Goal: Task Accomplishment & Management: Manage account settings

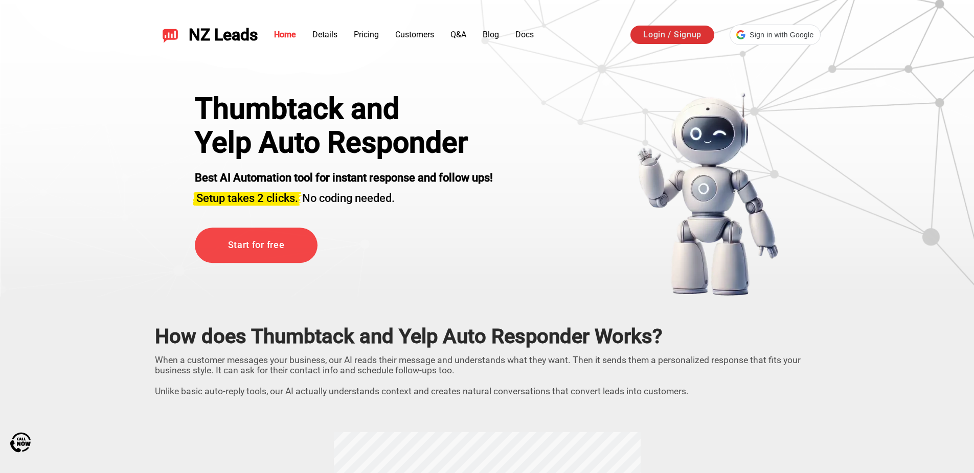
click at [663, 36] on link "Login / Signup" at bounding box center [673, 35] width 84 height 18
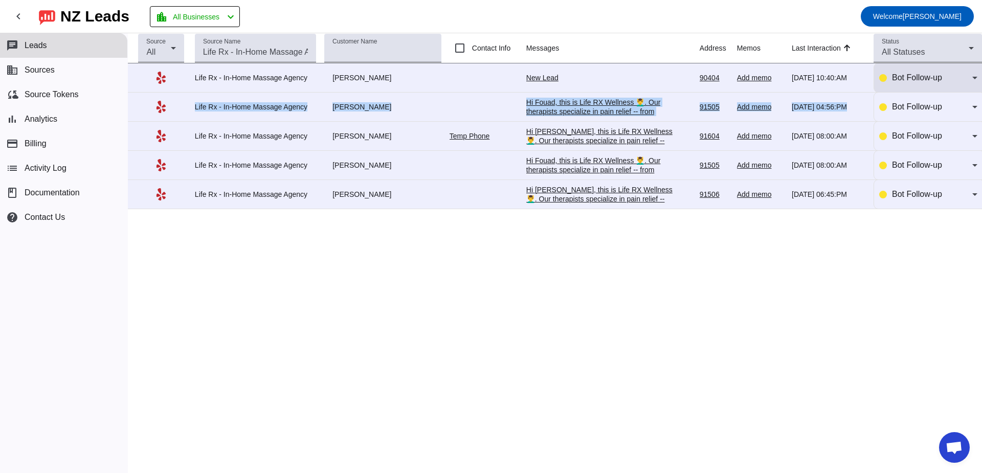
drag, startPoint x: 967, startPoint y: 95, endPoint x: 963, endPoint y: 87, distance: 8.0
click at [963, 87] on tbody "Life Rx - In-Home Massage Agency [PERSON_NAME] New Lead [DATE] 10:40:AM 90404 A…" at bounding box center [555, 136] width 854 height 146
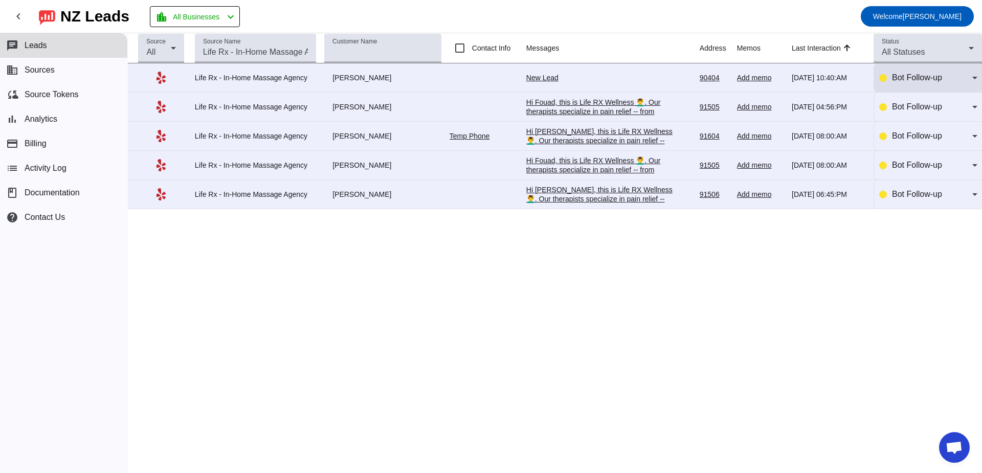
drag, startPoint x: 963, startPoint y: 87, endPoint x: 913, endPoint y: 65, distance: 54.7
click at [913, 65] on div "Bot Follow-up" at bounding box center [928, 77] width 98 height 29
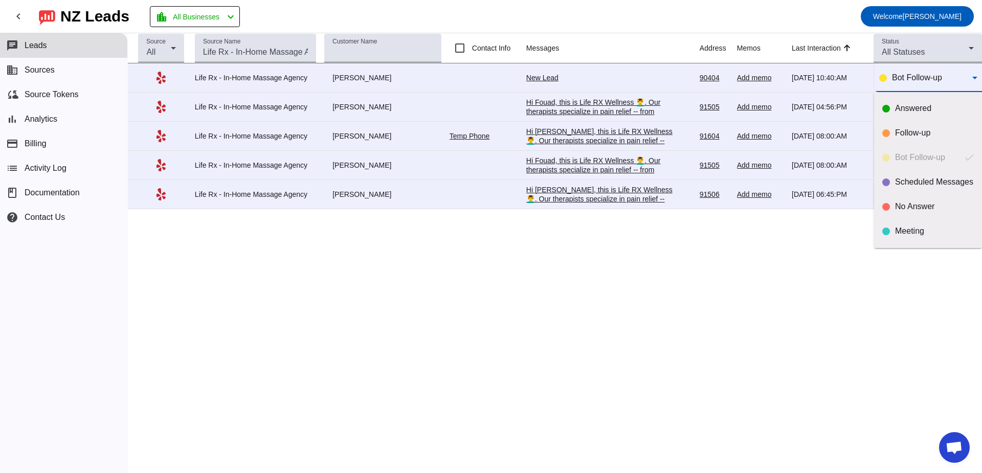
click at [652, 305] on div at bounding box center [491, 236] width 982 height 473
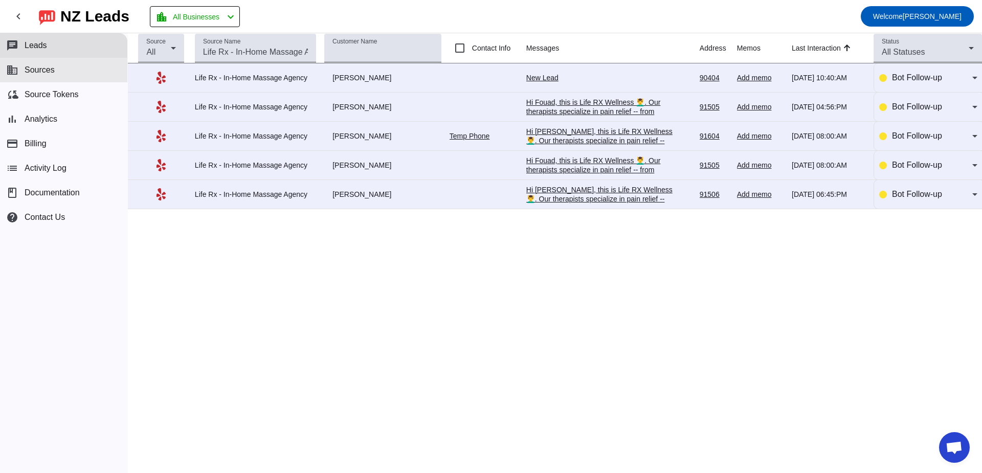
click at [55, 69] on button "business Sources" at bounding box center [63, 70] width 127 height 25
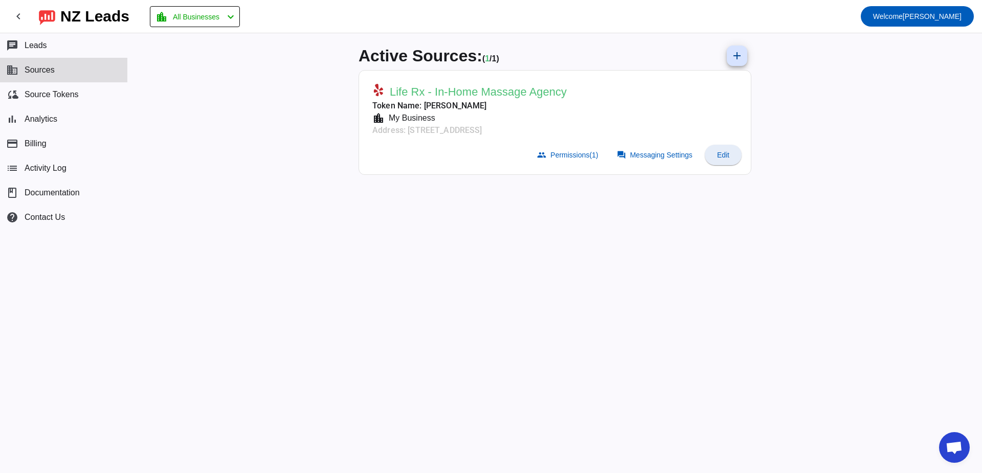
click at [723, 160] on span at bounding box center [723, 155] width 37 height 25
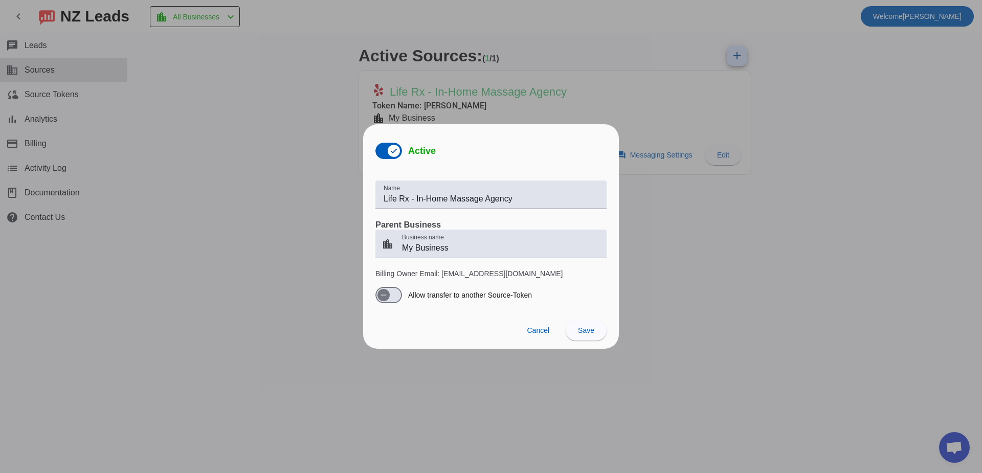
click at [669, 253] on div at bounding box center [491, 236] width 982 height 473
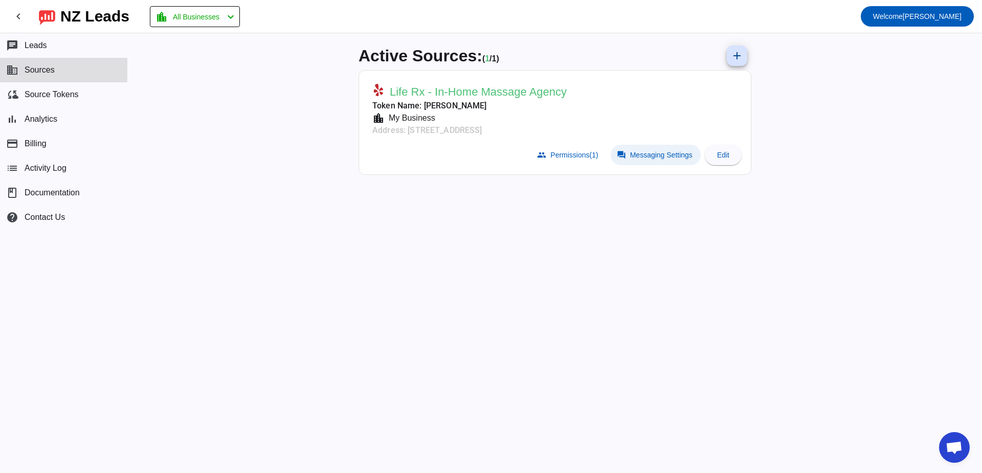
click at [650, 159] on button "forum Messaging Settings" at bounding box center [656, 155] width 90 height 20
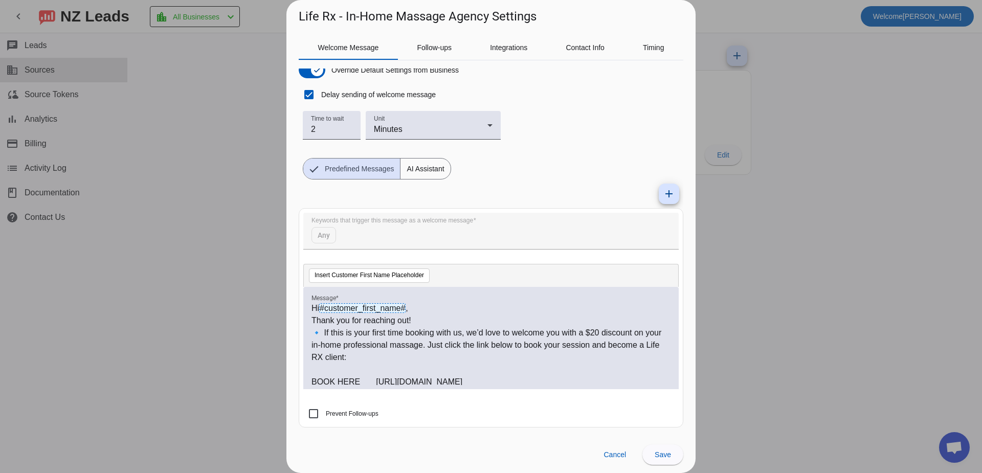
drag, startPoint x: 480, startPoint y: 375, endPoint x: 305, endPoint y: 305, distance: 188.6
click at [305, 305] on div "Hi #customer_first_name# , Thank you for reaching out! 🔹 If this is your first …" at bounding box center [490, 338] width 375 height 102
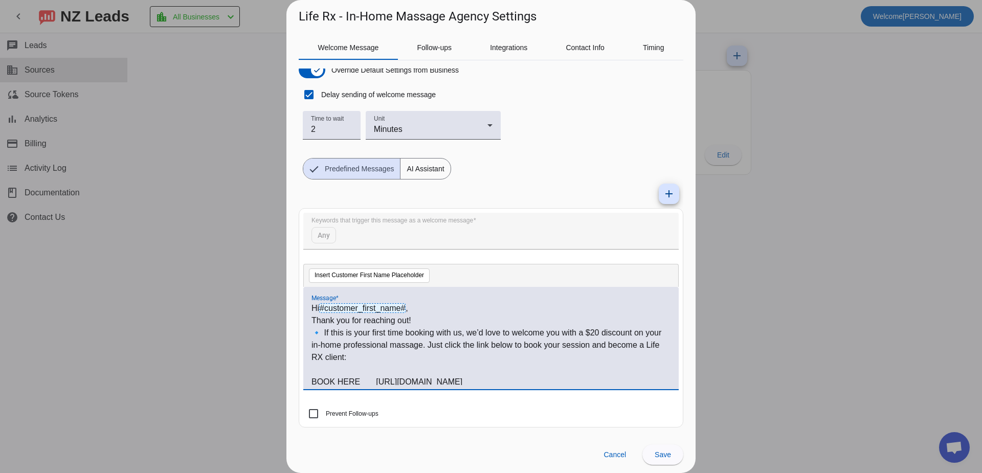
copy div "Hi #customer_first_name# , Thank you for reaching out! 🔹 If this is your first …"
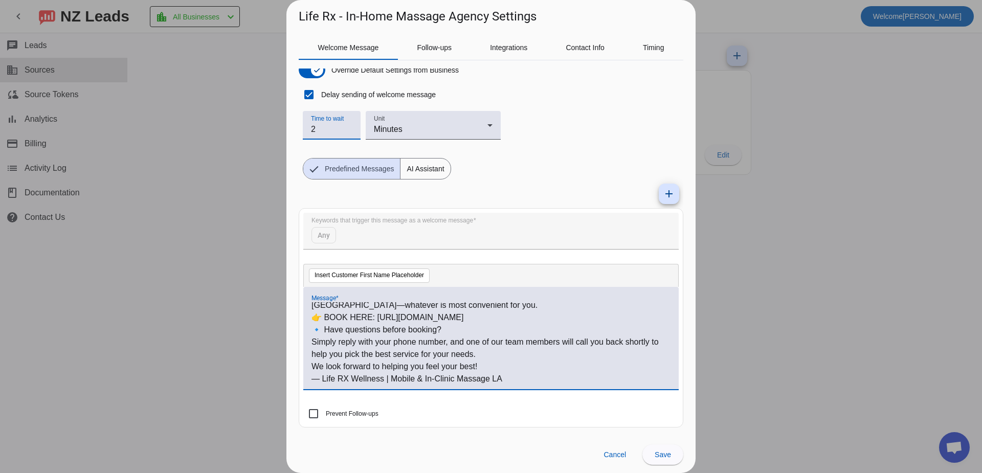
click at [338, 124] on input "2" at bounding box center [331, 129] width 41 height 12
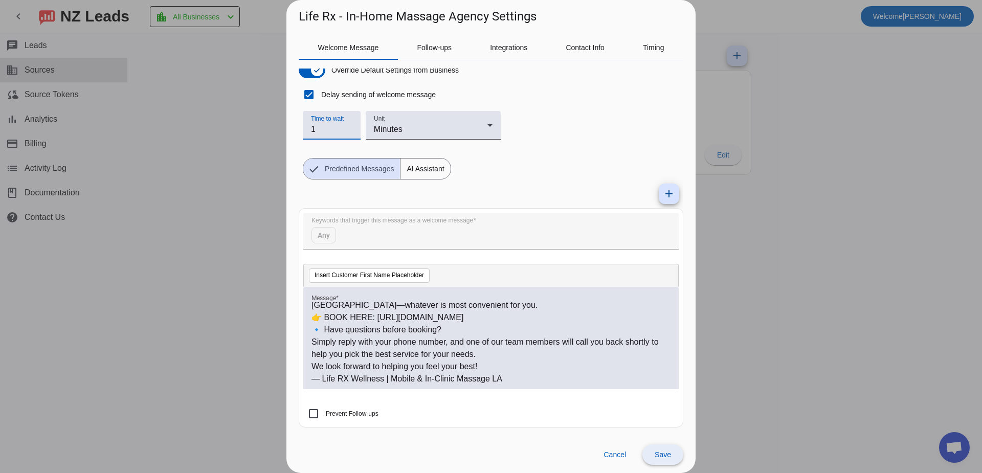
type input "1"
click at [664, 449] on span at bounding box center [662, 454] width 41 height 25
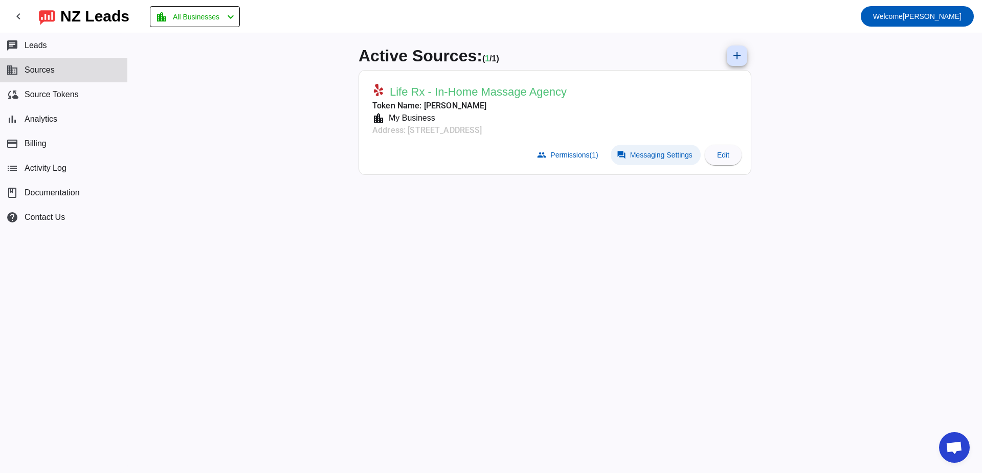
click at [661, 153] on span "Messaging Settings" at bounding box center [661, 155] width 62 height 8
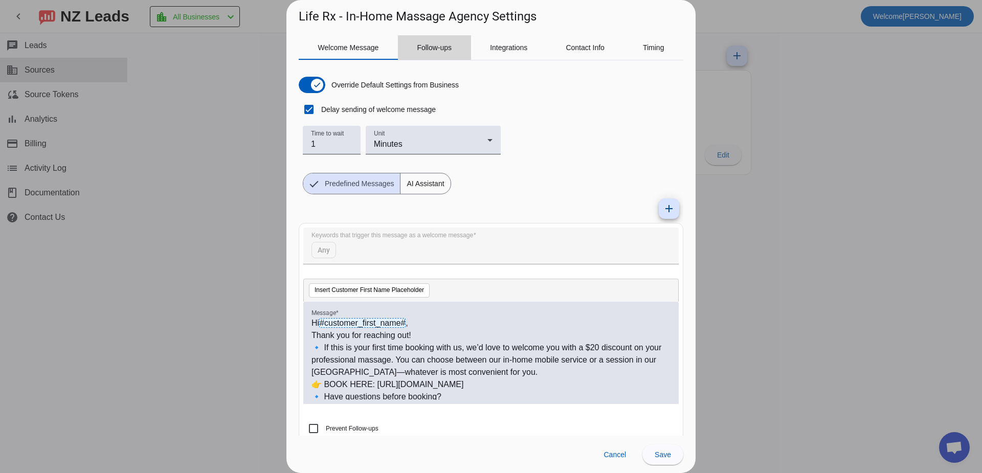
click at [433, 45] on span "Follow-ups" at bounding box center [434, 47] width 35 height 7
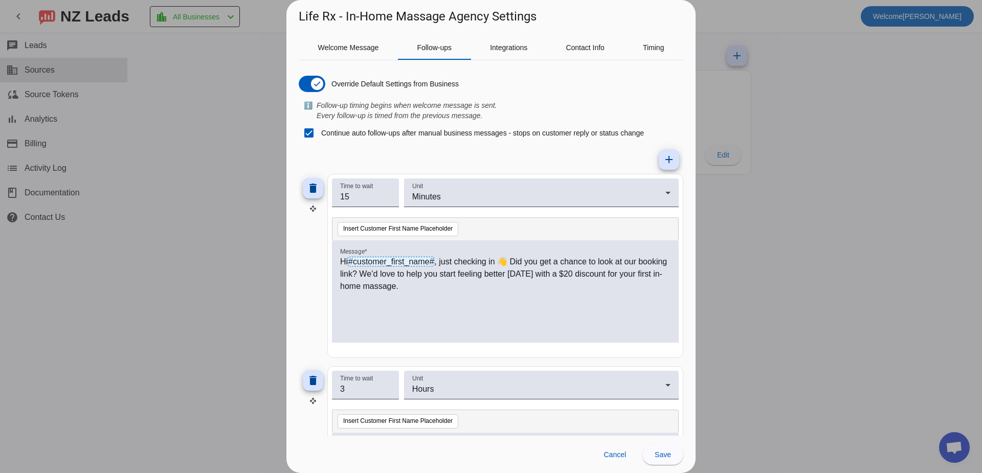
scroll to position [0, 0]
click at [434, 283] on p "Hi #customer_first_name# , just checking in 👋 Did you get a chance to look at o…" at bounding box center [505, 275] width 330 height 37
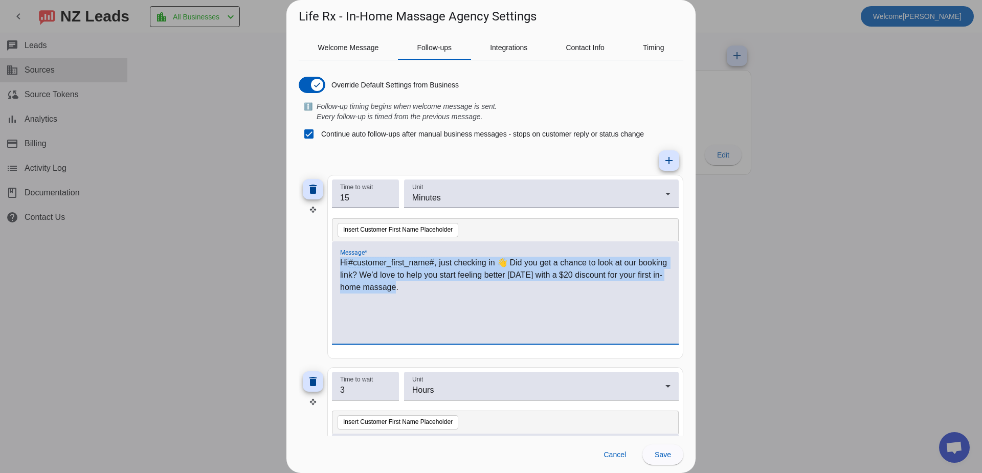
drag, startPoint x: 468, startPoint y: 289, endPoint x: 211, endPoint y: 234, distance: 262.6
click at [211, 234] on div "Life Rx - In-Home Massage Agency Settings Welcome Message Follow-ups Integratio…" at bounding box center [491, 236] width 982 height 473
click at [470, 304] on div "Hi #customer_first_name# , just checking in 👋 Did you get a chance to look at o…" at bounding box center [505, 298] width 330 height 83
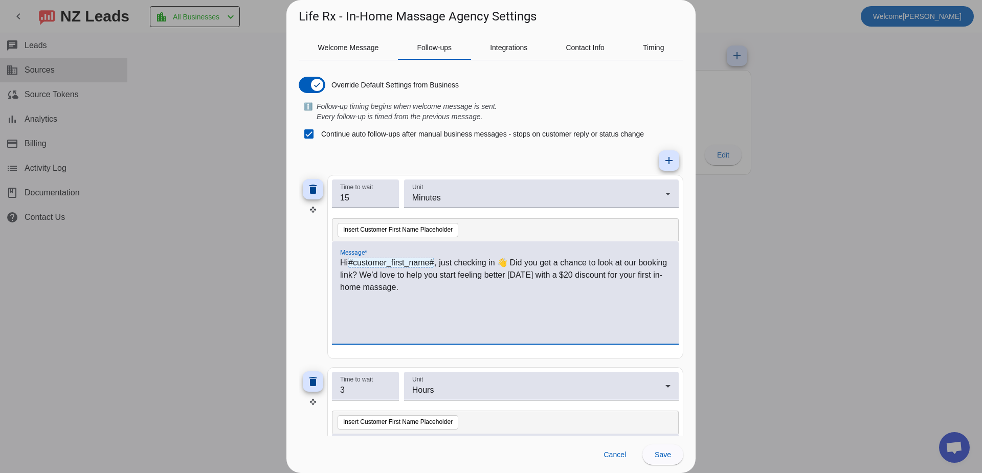
click at [430, 293] on p "Hi #customer_first_name# , just checking in 👋 Did you get a chance to look at o…" at bounding box center [505, 275] width 330 height 37
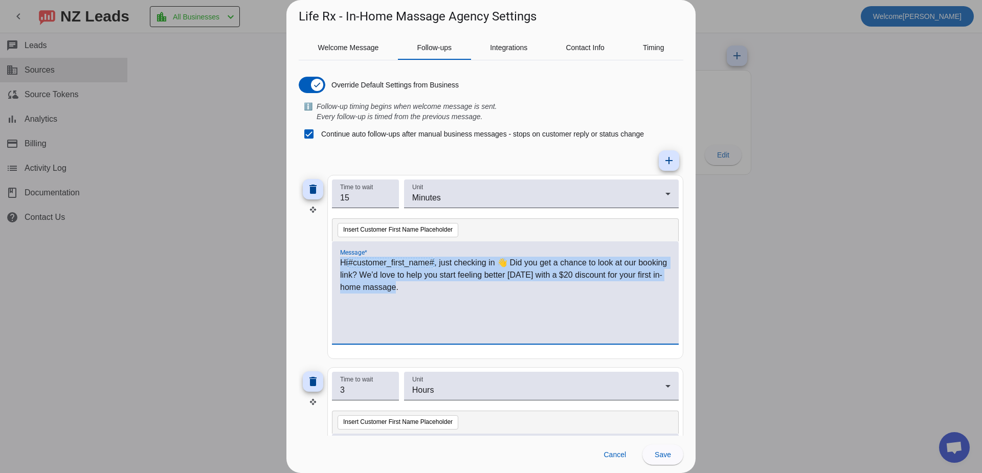
drag, startPoint x: 452, startPoint y: 291, endPoint x: 231, endPoint y: 248, distance: 224.7
click at [231, 248] on div "Life Rx - In-Home Massage Agency Settings Welcome Message Follow-ups Integratio…" at bounding box center [491, 236] width 982 height 473
copy p "Hi #customer_first_name# , just checking in 👋 Did you get a chance to look at o…"
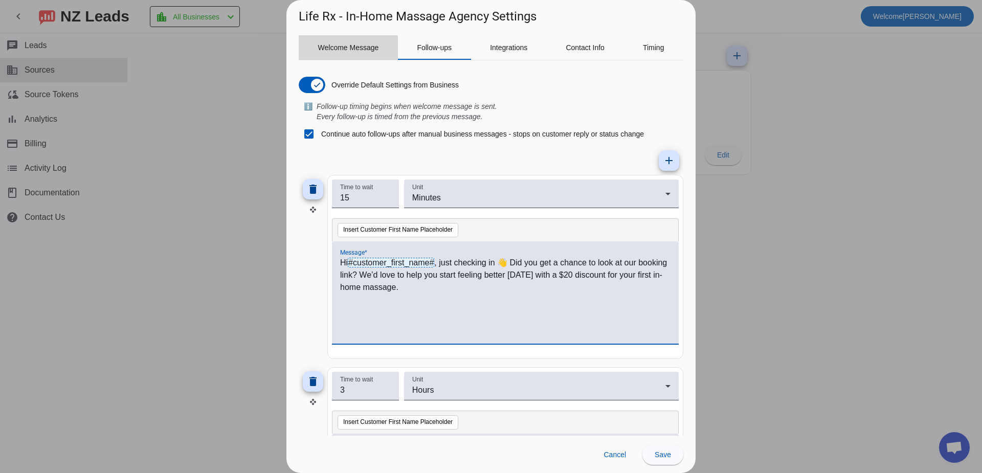
click at [368, 48] on span "Welcome Message" at bounding box center [348, 47] width 61 height 7
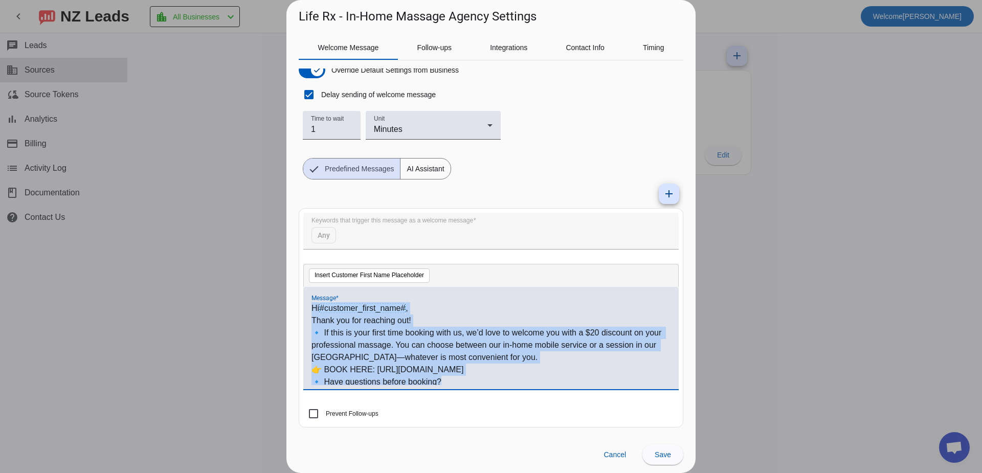
drag, startPoint x: 445, startPoint y: 381, endPoint x: 253, endPoint y: 303, distance: 207.4
click at [253, 305] on div "Life Rx - In-Home Massage Agency Settings Welcome Message Follow-ups Integratio…" at bounding box center [491, 236] width 982 height 473
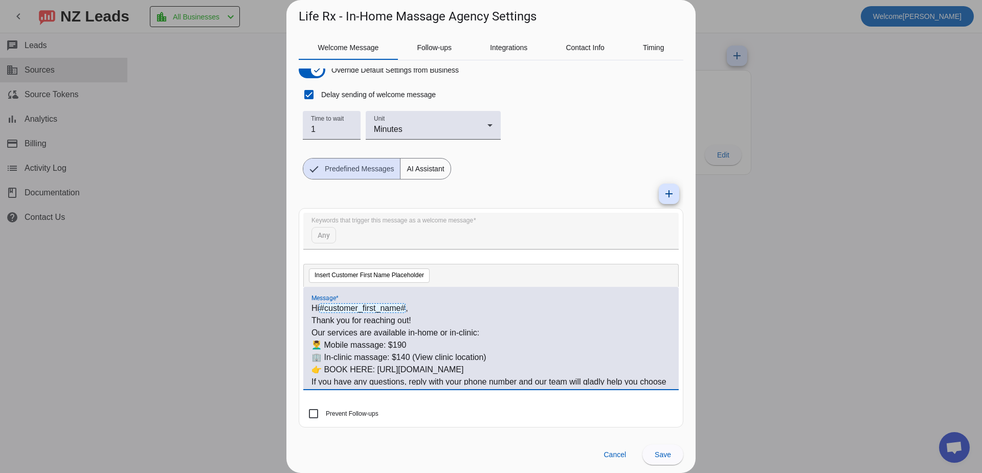
drag, startPoint x: 469, startPoint y: 360, endPoint x: 415, endPoint y: 359, distance: 54.2
click at [415, 359] on p "🏢 In-clinic massage: $140 (View clinic location)" at bounding box center [490, 357] width 359 height 12
click at [422, 345] on p "💆‍♂️ Mobile massage: $190" at bounding box center [490, 345] width 359 height 12
paste div
click at [408, 344] on p "💆‍♂️ Mobile massage: $190[URL][DOMAIN_NAME][DOMAIN_NAME]" at bounding box center [490, 345] width 359 height 12
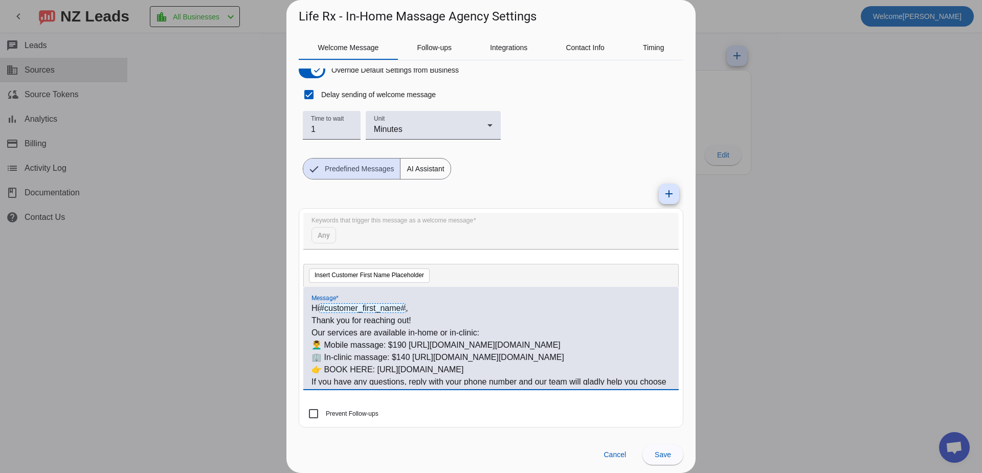
drag, startPoint x: 468, startPoint y: 369, endPoint x: 311, endPoint y: 370, distance: 157.5
click at [311, 370] on div "Hi #customer_first_name# , Thank you for reaching out! Our services are availab…" at bounding box center [490, 338] width 375 height 102
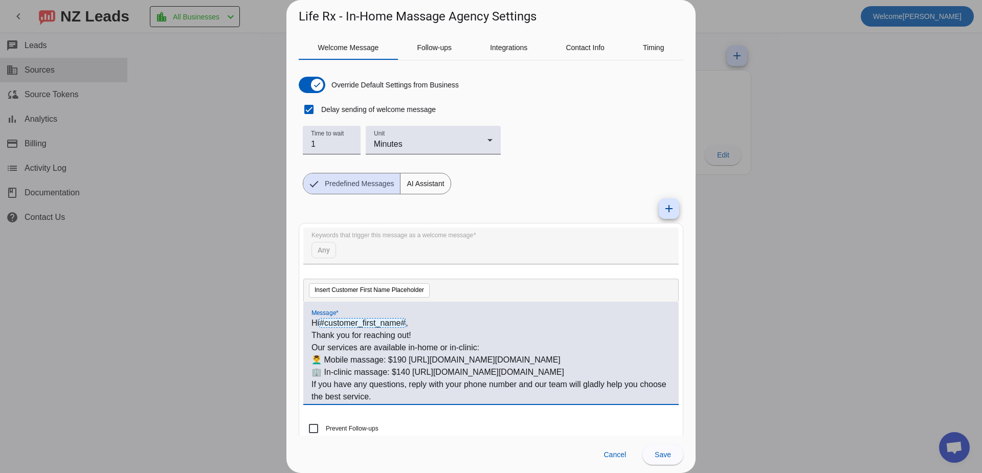
drag, startPoint x: 602, startPoint y: 356, endPoint x: 412, endPoint y: 364, distance: 190.4
click at [412, 364] on p "💆‍♂️ Mobile massage: $190 [URL][DOMAIN_NAME][DOMAIN_NAME]" at bounding box center [490, 360] width 359 height 12
click at [532, 355] on p "💆‍♂️ Mobile massage: $190 👉 Book Your Massage – Life RX Wellness" at bounding box center [490, 360] width 359 height 12
drag, startPoint x: 561, startPoint y: 360, endPoint x: 417, endPoint y: 363, distance: 144.3
click at [417, 363] on p "💆‍♂️ Mobile massage: $190 👉 Book Your Massage – Life RX Wellness" at bounding box center [490, 360] width 359 height 12
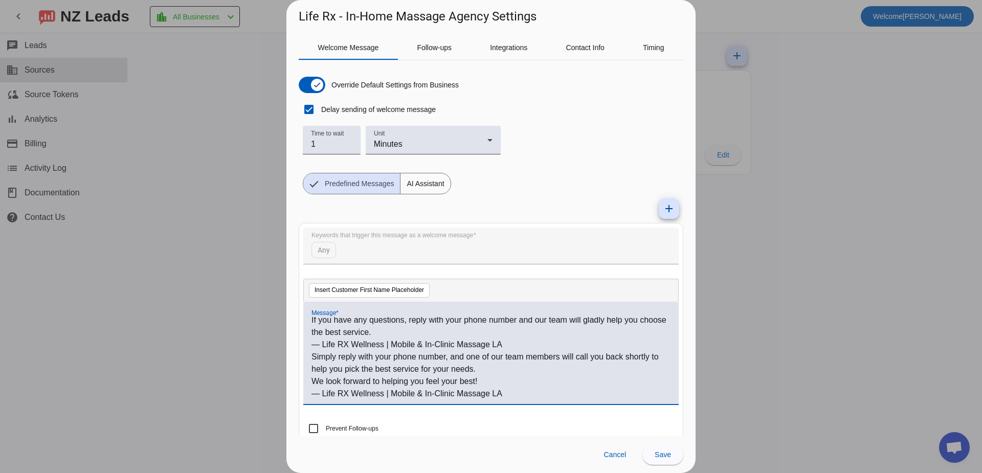
scroll to position [26, 0]
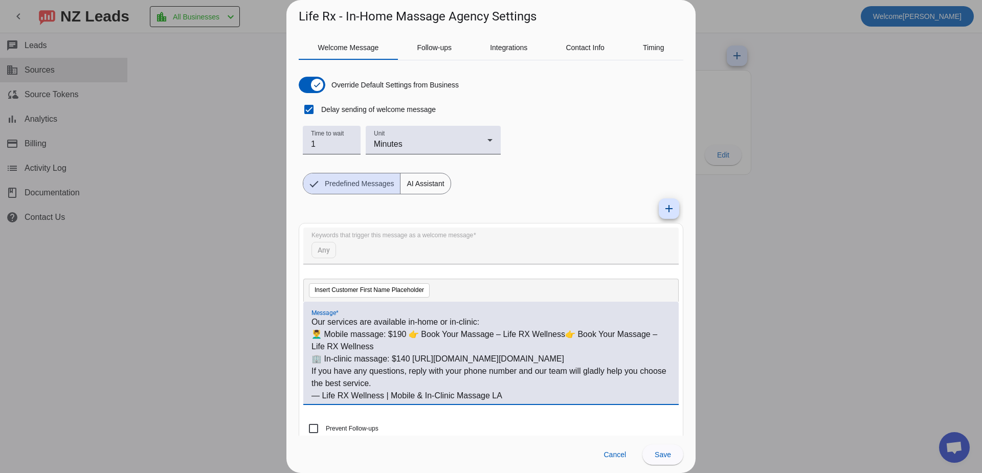
drag, startPoint x: 618, startPoint y: 360, endPoint x: 414, endPoint y: 361, distance: 203.6
click at [414, 361] on p "🏢 In-clinic massage: $140 [URL][DOMAIN_NAME][DOMAIN_NAME]" at bounding box center [490, 359] width 359 height 12
click at [412, 358] on p "🏢 In-clinic massage: $140[URL][DOMAIN_NAME]" at bounding box center [490, 359] width 359 height 12
click at [438, 343] on p "💆‍♂️ Mobile massage: $190 👉 Book Your Massage – Life RX Wellness👉 Book Your Mas…" at bounding box center [490, 340] width 359 height 25
drag, startPoint x: 440, startPoint y: 344, endPoint x: 427, endPoint y: 337, distance: 15.8
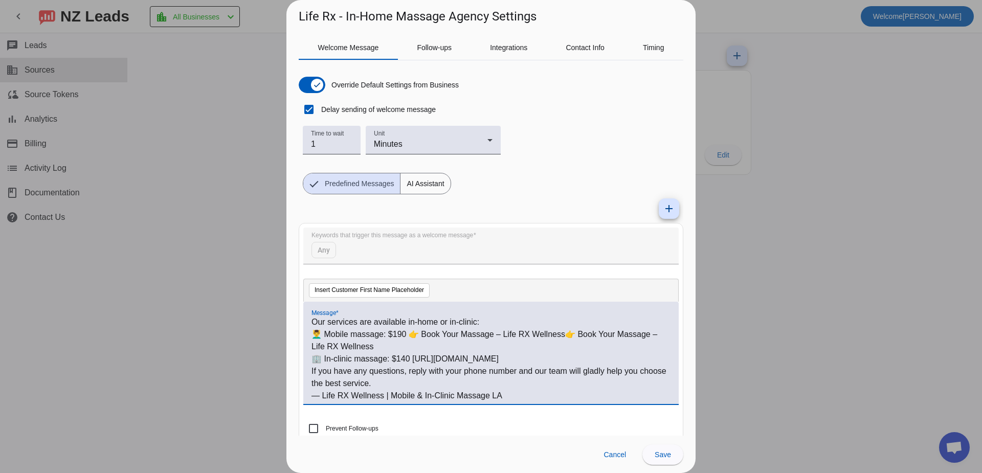
click at [427, 337] on p "💆‍♂️ Mobile massage: $190 👉 Book Your Massage – Life RX Wellness👉 Book Your Mas…" at bounding box center [490, 340] width 359 height 25
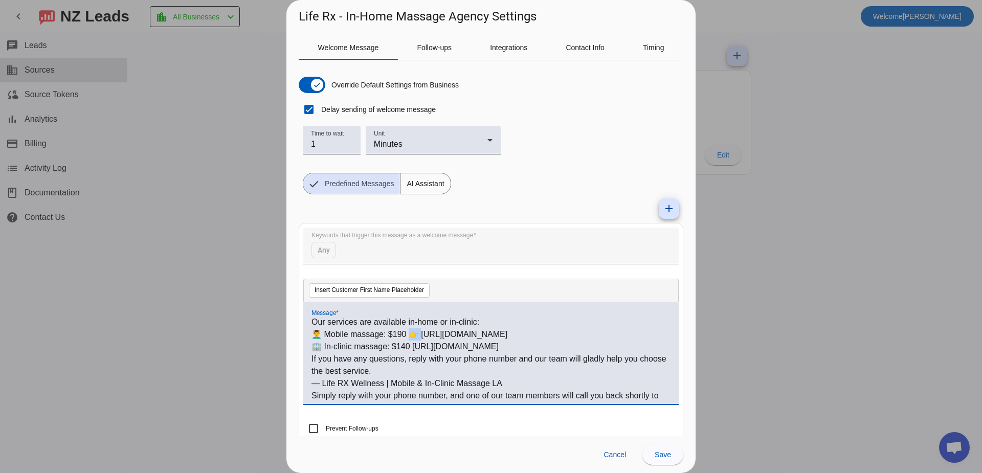
drag, startPoint x: 421, startPoint y: 334, endPoint x: 414, endPoint y: 336, distance: 6.8
click at [414, 336] on p "💆‍♂️ Mobile massage: $190 👉 [URL][DOMAIN_NAME]" at bounding box center [490, 334] width 359 height 12
copy p "h"
click at [412, 348] on p "🏢 In-clinic massage: $140 [URL][DOMAIN_NAME]" at bounding box center [490, 347] width 359 height 12
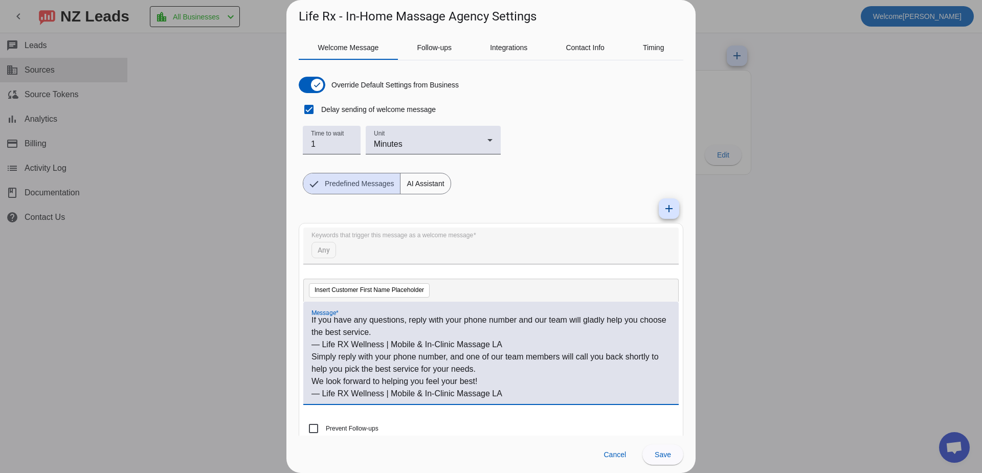
scroll to position [15, 0]
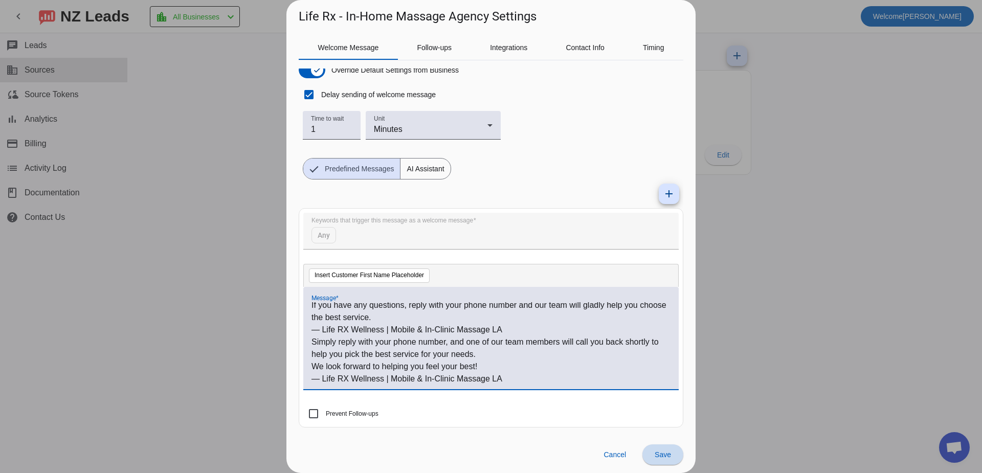
click at [662, 454] on span "Save" at bounding box center [663, 455] width 16 height 8
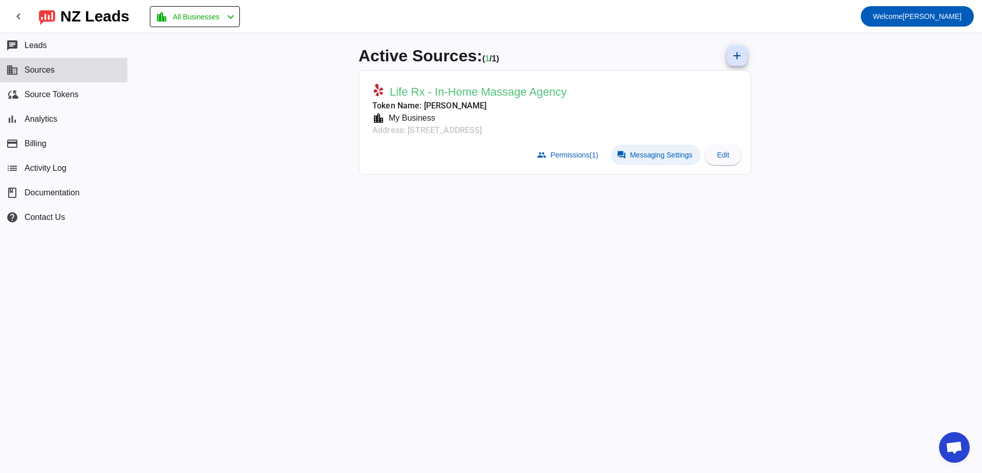
click at [648, 157] on span "Messaging Settings" at bounding box center [661, 155] width 62 height 8
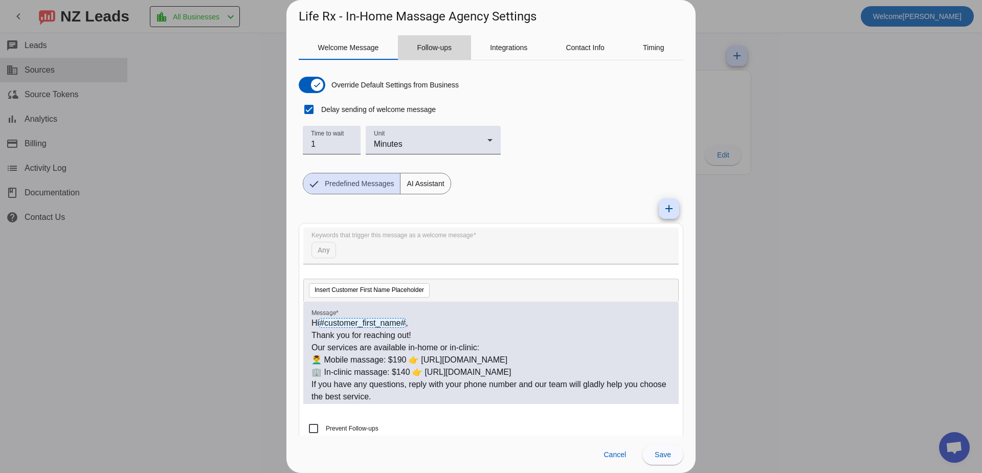
click at [439, 44] on span "Follow-ups" at bounding box center [434, 47] width 35 height 7
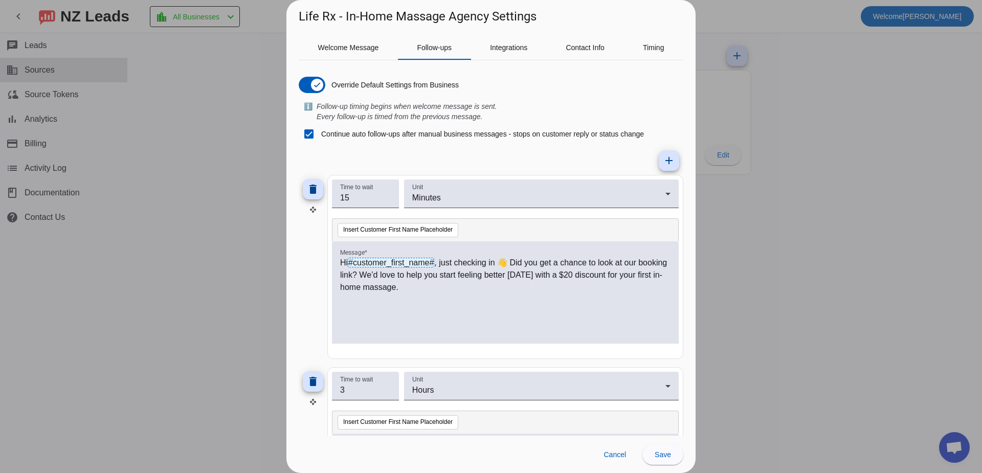
click at [451, 291] on p "Hi #customer_first_name# , just checking in 👋 Did you get a chance to look at o…" at bounding box center [505, 275] width 330 height 37
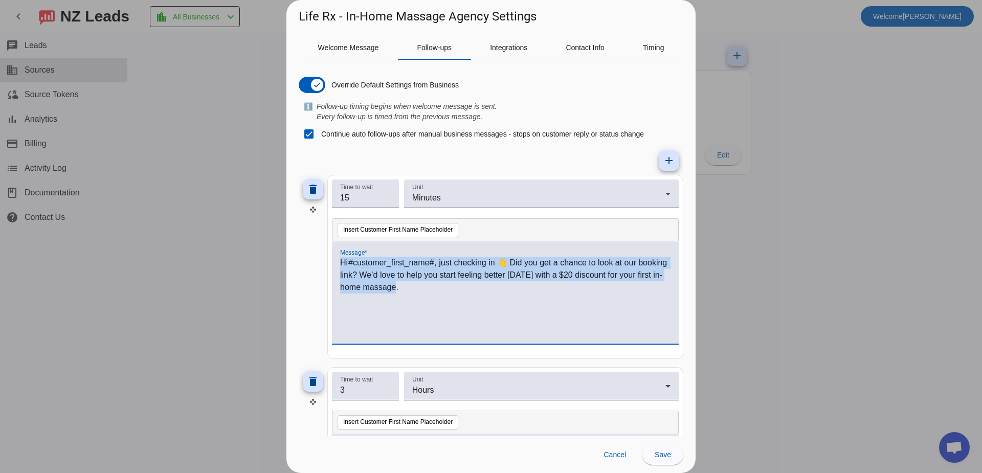
drag, startPoint x: 451, startPoint y: 291, endPoint x: 270, endPoint y: 236, distance: 188.7
click at [270, 236] on div "Life Rx - In-Home Massage Agency Settings Welcome Message Follow-ups Integratio…" at bounding box center [491, 236] width 982 height 473
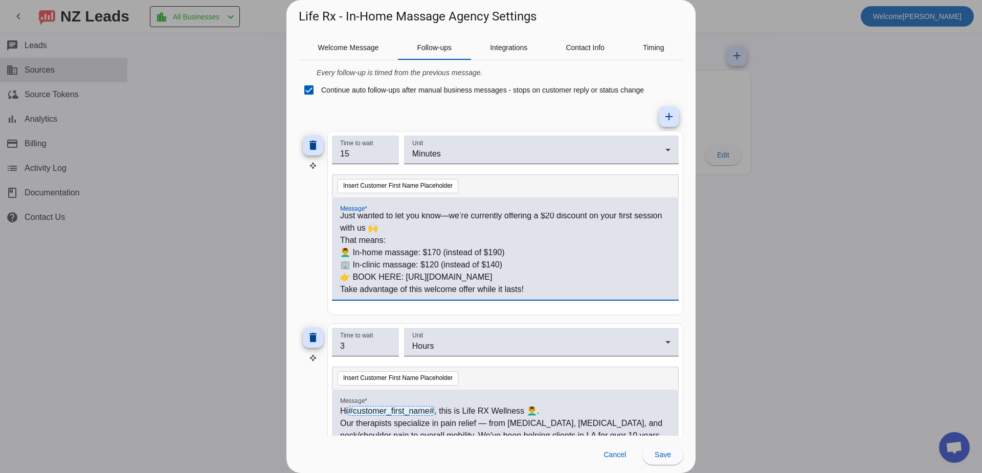
scroll to position [51, 0]
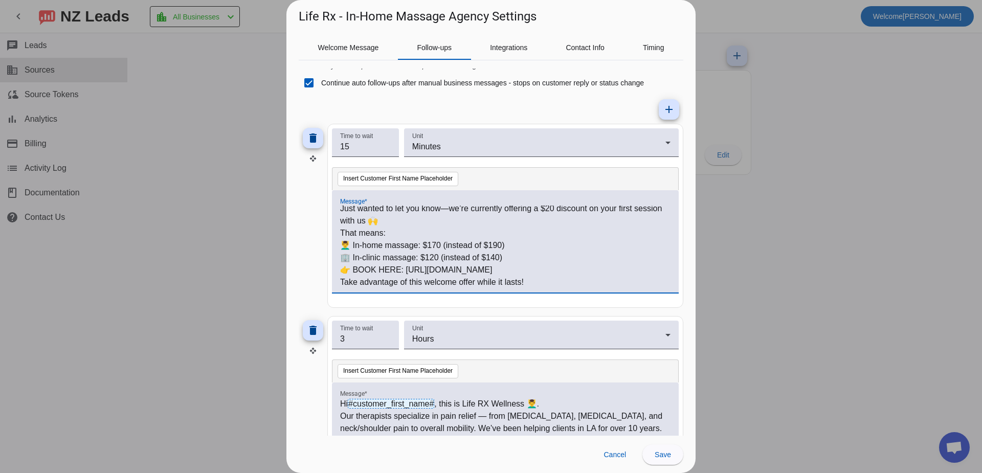
drag, startPoint x: 489, startPoint y: 270, endPoint x: 406, endPoint y: 271, distance: 83.4
click at [406, 271] on p "👉 BOOK HERE: [URL][DOMAIN_NAME]" at bounding box center [505, 270] width 330 height 12
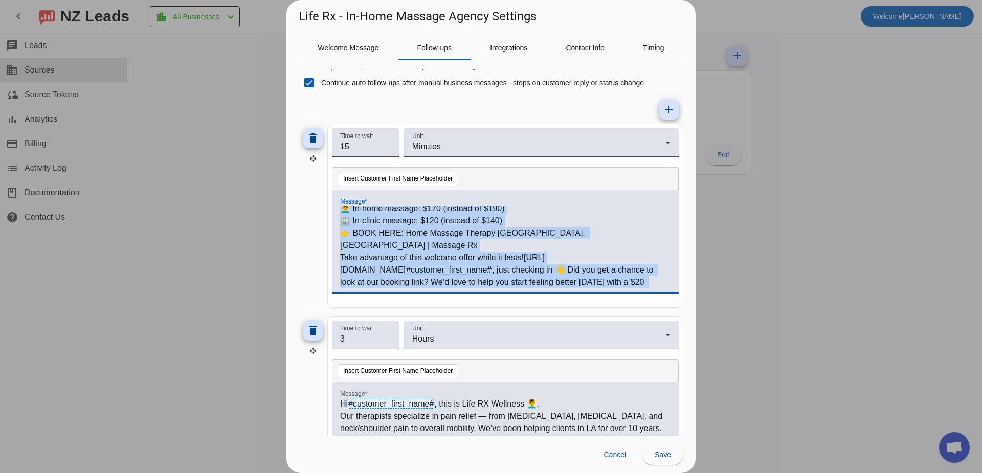
scroll to position [0, 0]
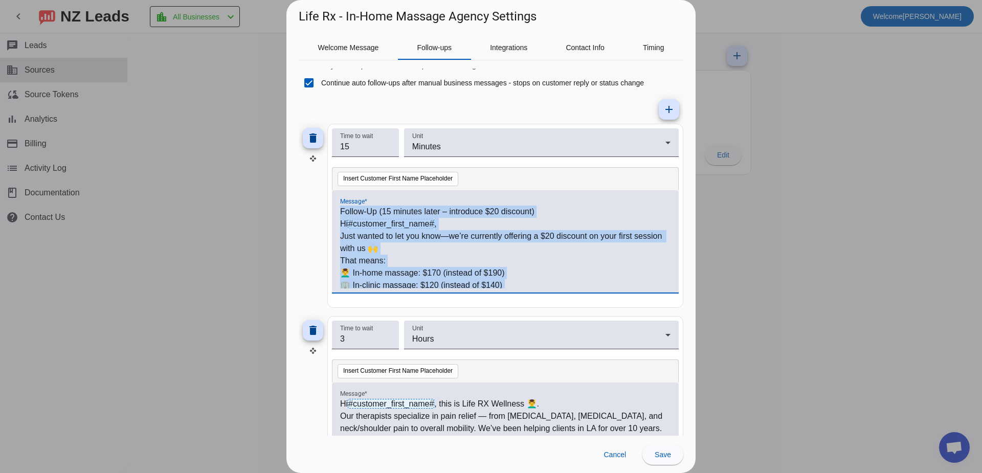
drag, startPoint x: 452, startPoint y: 285, endPoint x: 244, endPoint y: 196, distance: 226.1
click at [244, 196] on div "Life Rx - In-Home Massage Agency Settings Welcome Message Follow-ups Integratio…" at bounding box center [491, 236] width 982 height 473
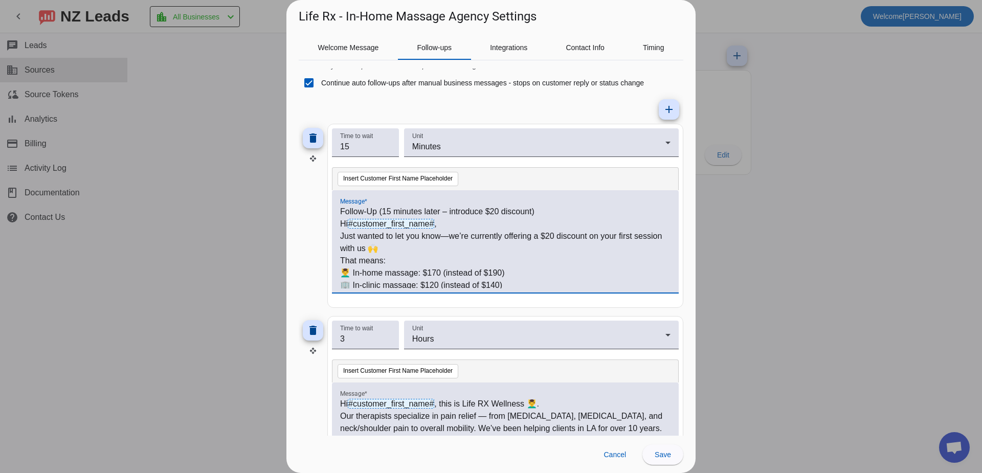
scroll to position [28, 0]
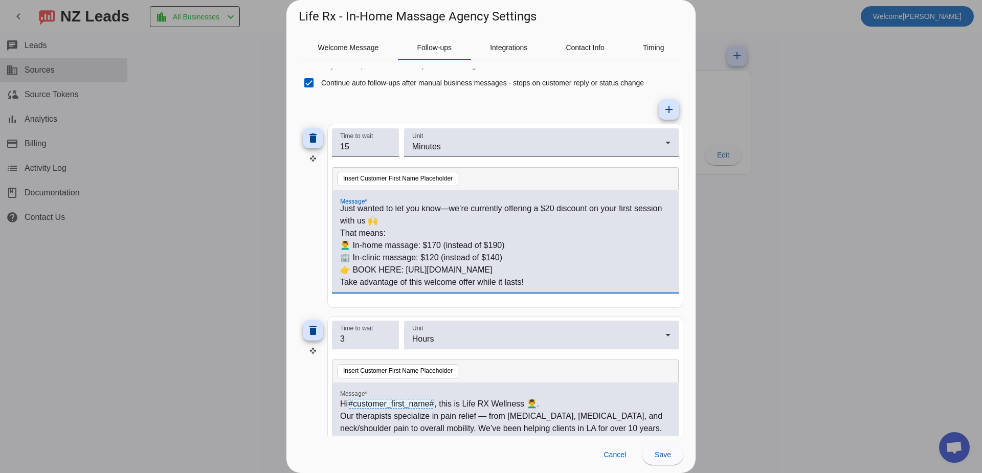
drag, startPoint x: 494, startPoint y: 271, endPoint x: 407, endPoint y: 274, distance: 86.5
click at [407, 274] on p "👉 BOOK HERE: [URL][DOMAIN_NAME]" at bounding box center [505, 270] width 330 height 12
click at [422, 288] on p "Take advantage of this welcome offer while it lasts!" at bounding box center [505, 294] width 330 height 12
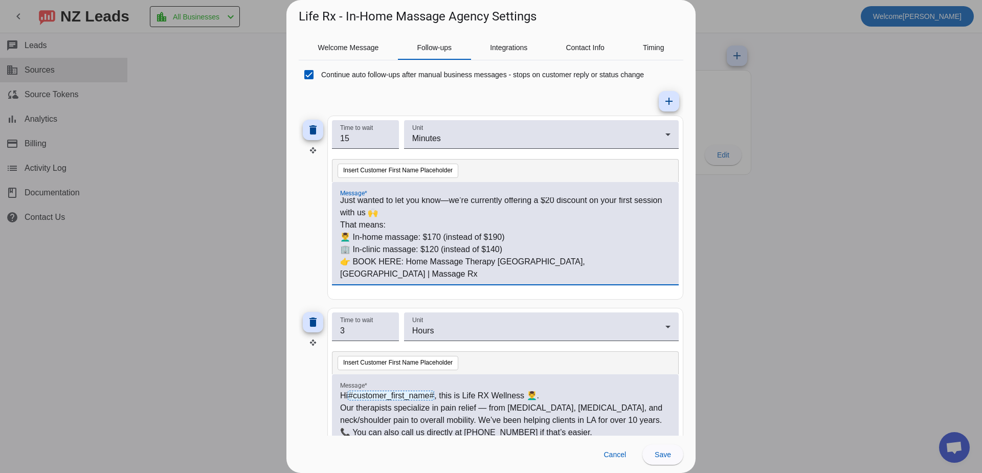
scroll to position [51, 0]
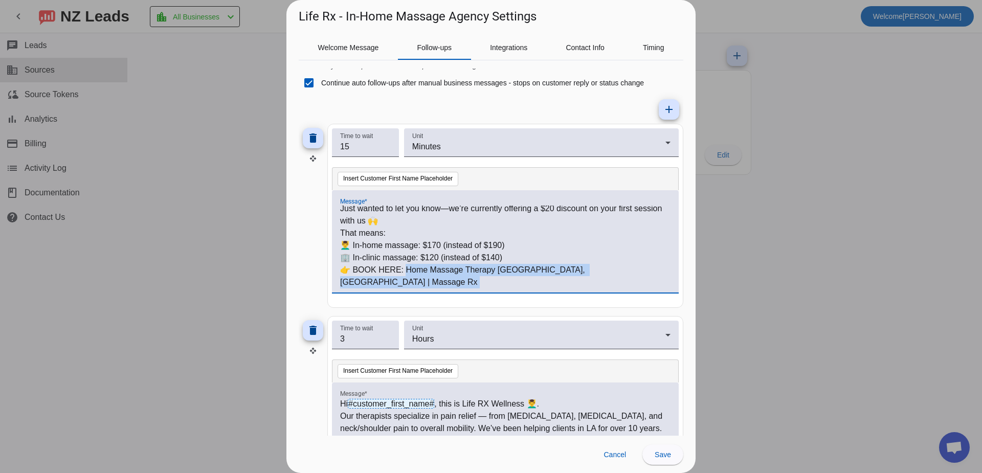
drag, startPoint x: 535, startPoint y: 285, endPoint x: 407, endPoint y: 274, distance: 128.8
click at [407, 274] on div "Follow-Up (15 minutes later – introduce $20 discount) Hi #customer_first_name# …" at bounding box center [505, 247] width 330 height 83
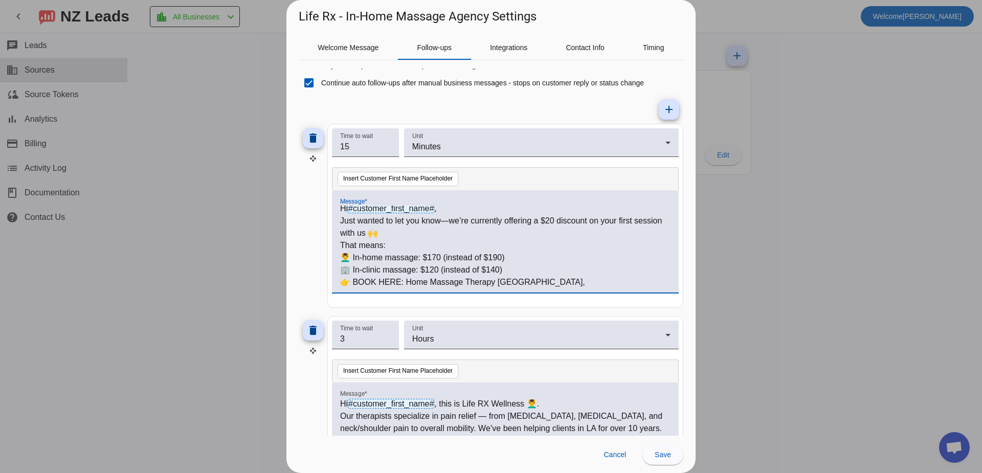
click at [439, 286] on p "👉 BOOK HERE: Home Massage Therapy [GEOGRAPHIC_DATA], [GEOGRAPHIC_DATA] | Massag…" at bounding box center [505, 288] width 330 height 25
drag, startPoint x: 618, startPoint y: 282, endPoint x: 407, endPoint y: 284, distance: 210.7
click at [407, 284] on p "👉 BOOK HERE: Home Massage Therapy [GEOGRAPHIC_DATA], [GEOGRAPHIC_DATA] | Massag…" at bounding box center [505, 288] width 330 height 25
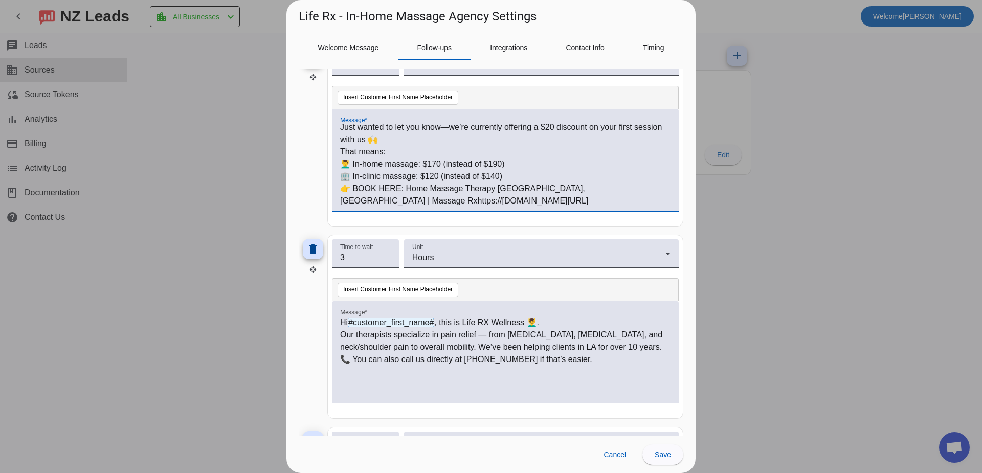
scroll to position [153, 0]
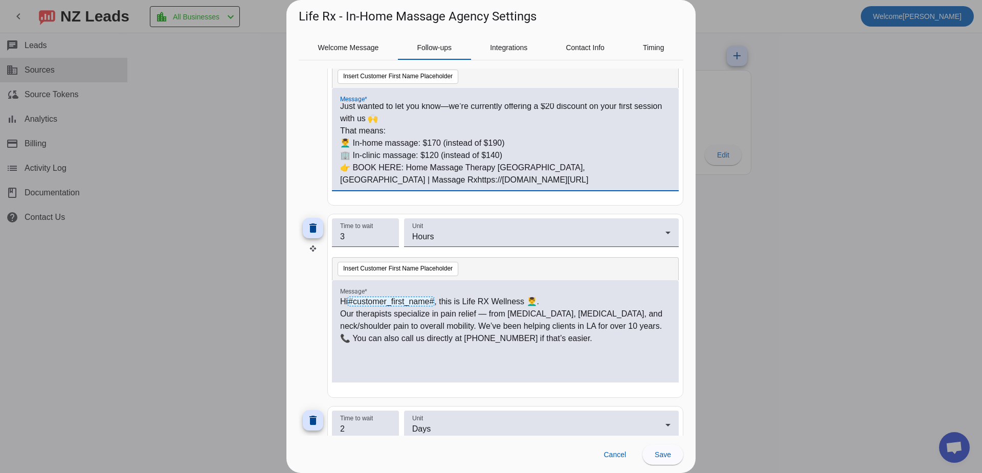
click at [351, 179] on p "👉 BOOK HERE: Home Massage Therapy [GEOGRAPHIC_DATA], [GEOGRAPHIC_DATA] | Massag…" at bounding box center [505, 174] width 330 height 25
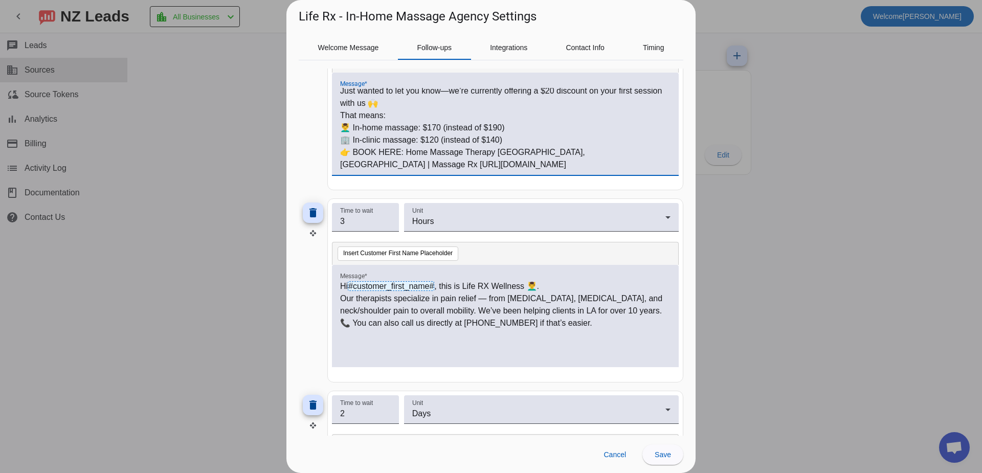
scroll to position [205, 0]
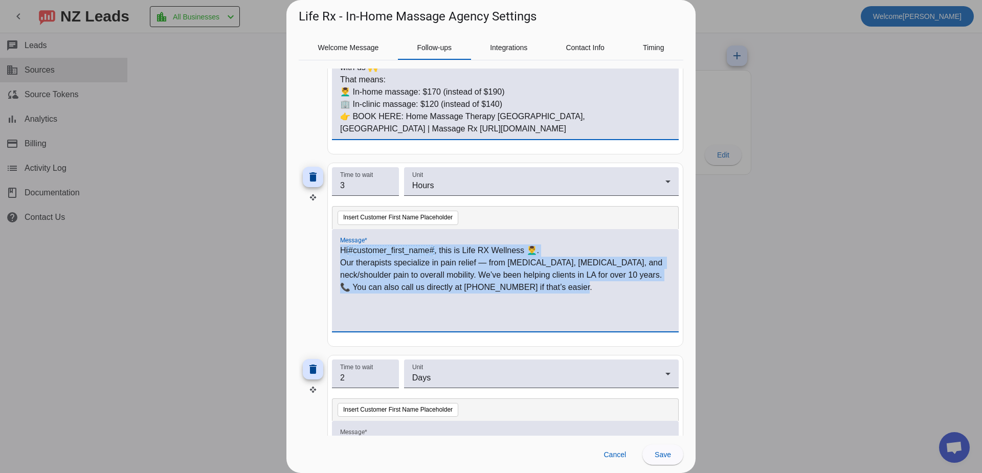
drag, startPoint x: 586, startPoint y: 294, endPoint x: 243, endPoint y: 231, distance: 348.3
click at [244, 231] on div "Life Rx - In-Home Massage Agency Settings Welcome Message Follow-ups Integratio…" at bounding box center [491, 236] width 982 height 473
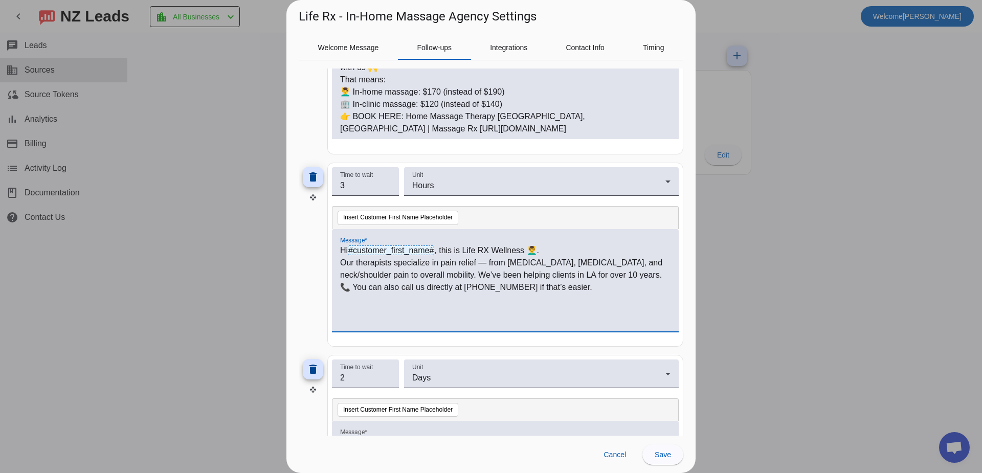
scroll to position [77, 0]
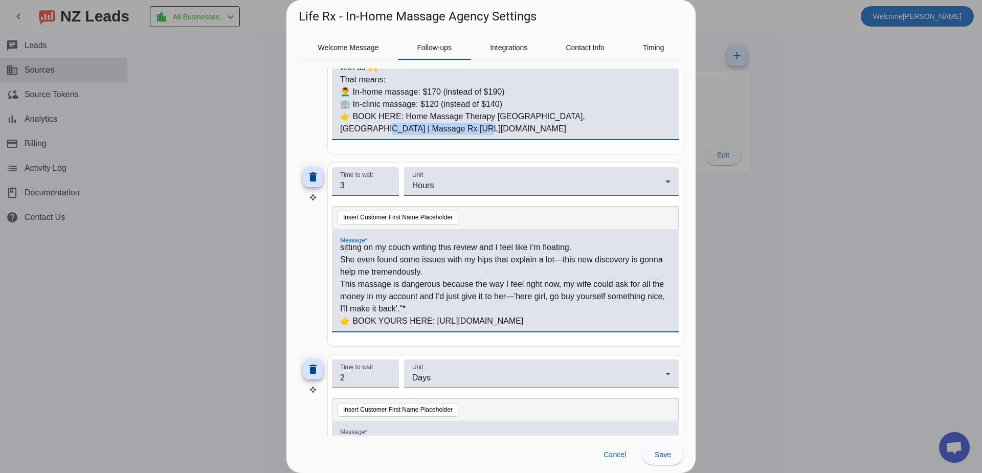
drag, startPoint x: 438, startPoint y: 127, endPoint x: 340, endPoint y: 137, distance: 98.7
click at [340, 137] on div "Follow-Up (15 minutes later – introduce $20 discount) Hi #customer_first_name# …" at bounding box center [505, 88] width 347 height 102
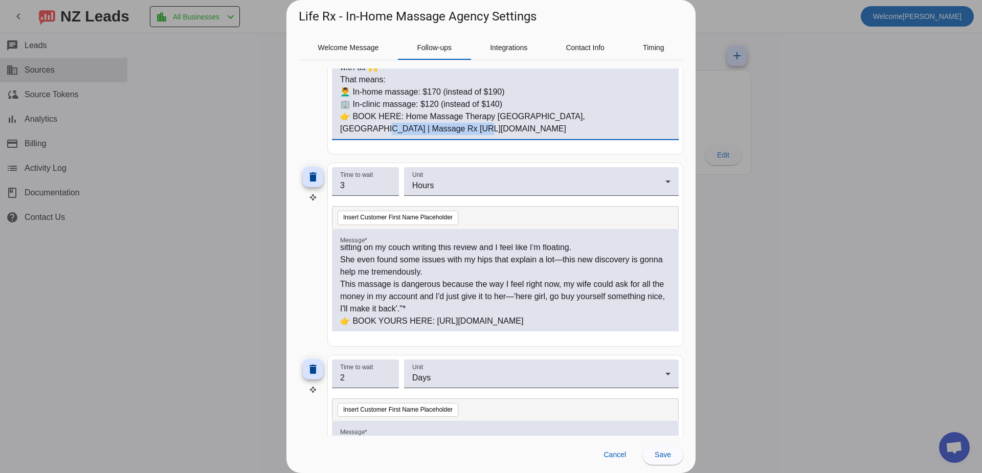
copy p "ttps://[DOMAIN_NAME][URL]"
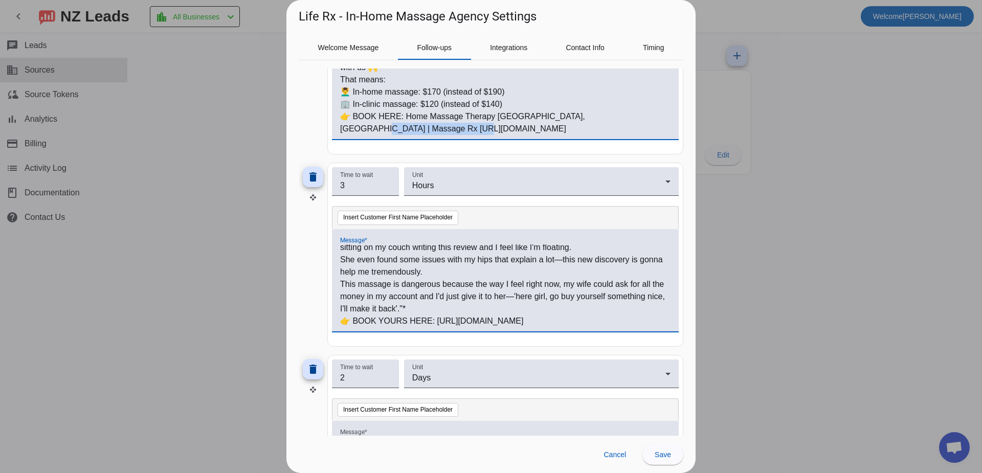
drag, startPoint x: 524, startPoint y: 323, endPoint x: 437, endPoint y: 327, distance: 87.0
click at [437, 327] on div "Hi #customer_first_name# , We’ve helped hundreds of clients around LA feel bett…" at bounding box center [505, 280] width 347 height 102
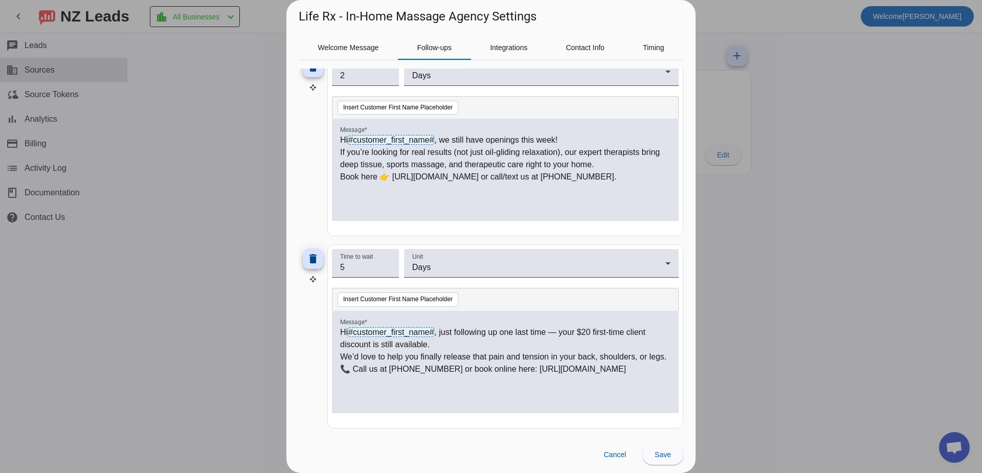
scroll to position [508, 0]
drag, startPoint x: 607, startPoint y: 181, endPoint x: 262, endPoint y: 126, distance: 348.5
click at [262, 126] on div "Life Rx - In-Home Massage Agency Settings Welcome Message Follow-ups Integratio…" at bounding box center [491, 236] width 982 height 473
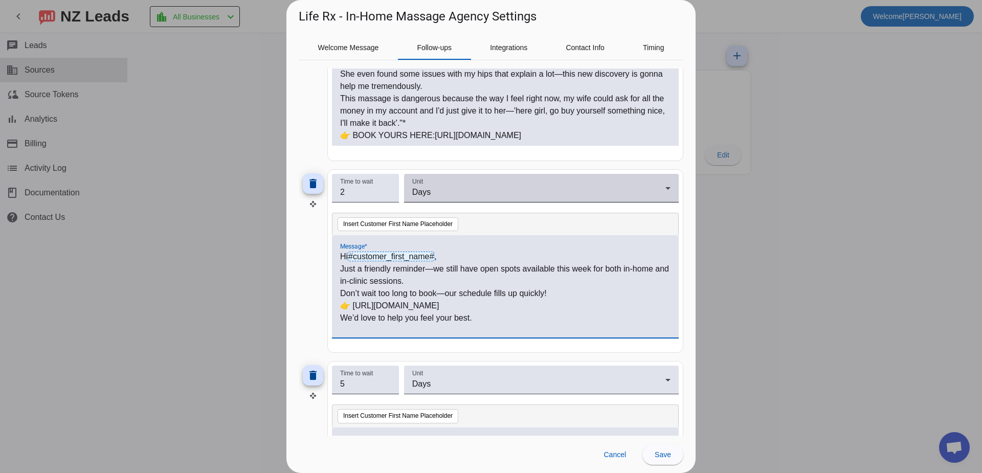
scroll to position [354, 0]
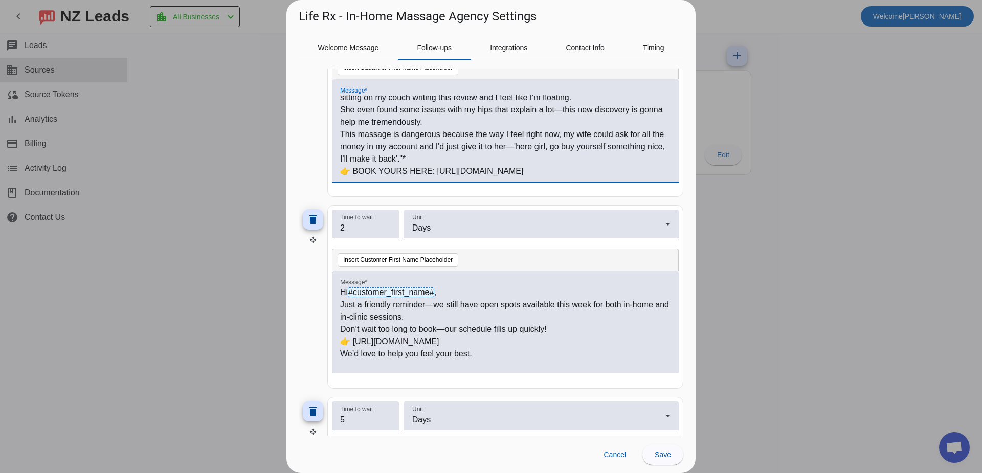
click at [553, 171] on p "👉 BOOK YOURS HERE: [URL][DOMAIN_NAME]" at bounding box center [505, 171] width 330 height 12
drag, startPoint x: 554, startPoint y: 172, endPoint x: 437, endPoint y: 176, distance: 116.7
click at [437, 176] on p "👉 BOOK YOURS HERE: [URL][DOMAIN_NAME]" at bounding box center [505, 171] width 330 height 12
copy p "ttps://[DOMAIN_NAME][URL]"
drag, startPoint x: 438, startPoint y: 340, endPoint x: 354, endPoint y: 340, distance: 84.4
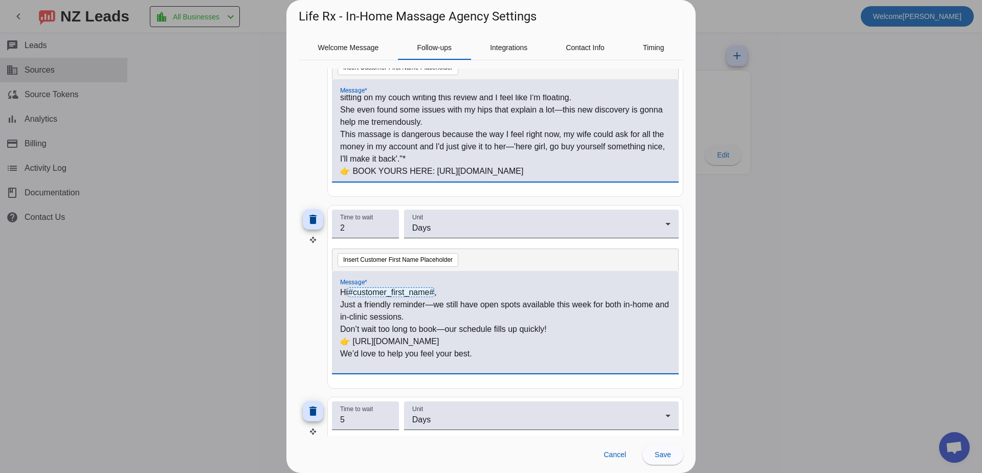
click at [354, 340] on p "👉 [URL][DOMAIN_NAME]" at bounding box center [505, 342] width 330 height 12
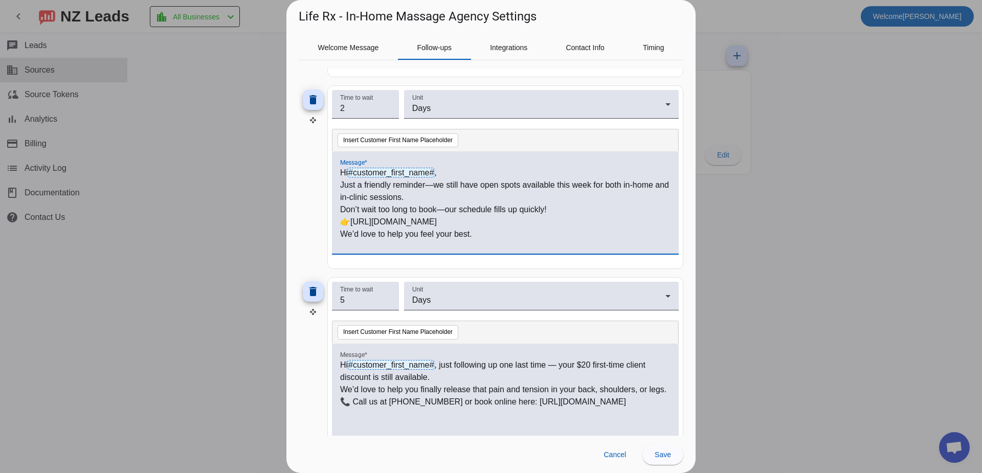
scroll to position [508, 0]
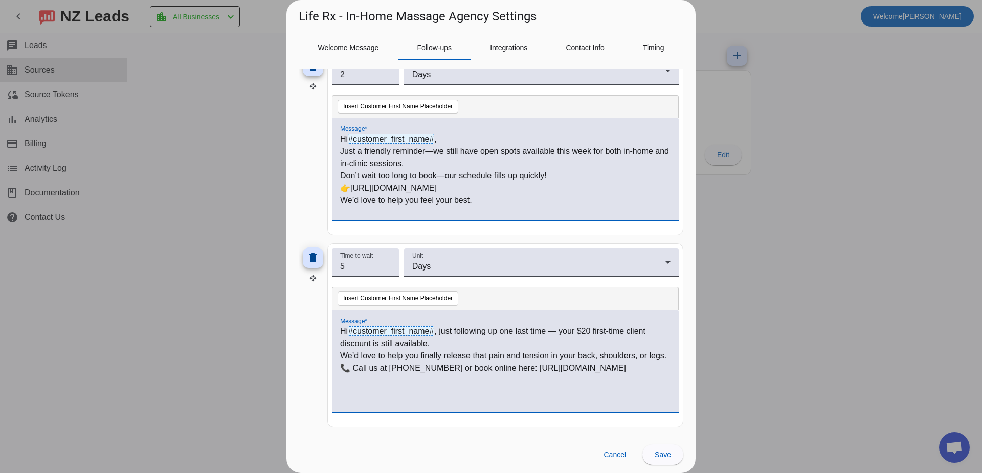
drag, startPoint x: 532, startPoint y: 366, endPoint x: 269, endPoint y: 317, distance: 268.5
click at [269, 317] on div "Life Rx - In-Home Massage Agency Settings Welcome Message Follow-ups Integratio…" at bounding box center [491, 236] width 982 height 473
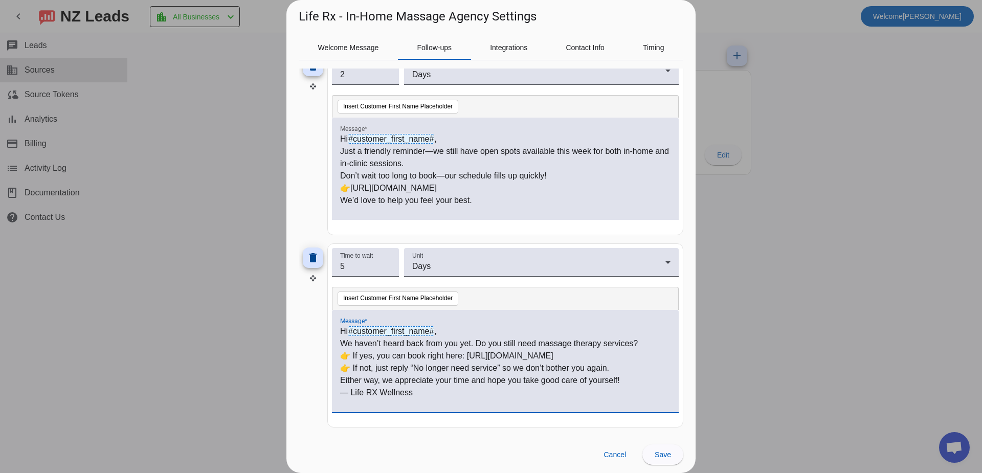
scroll to position [0, 0]
click at [509, 182] on p "Don’t wait too long to book—our schedule fills up quickly!" at bounding box center [505, 176] width 330 height 12
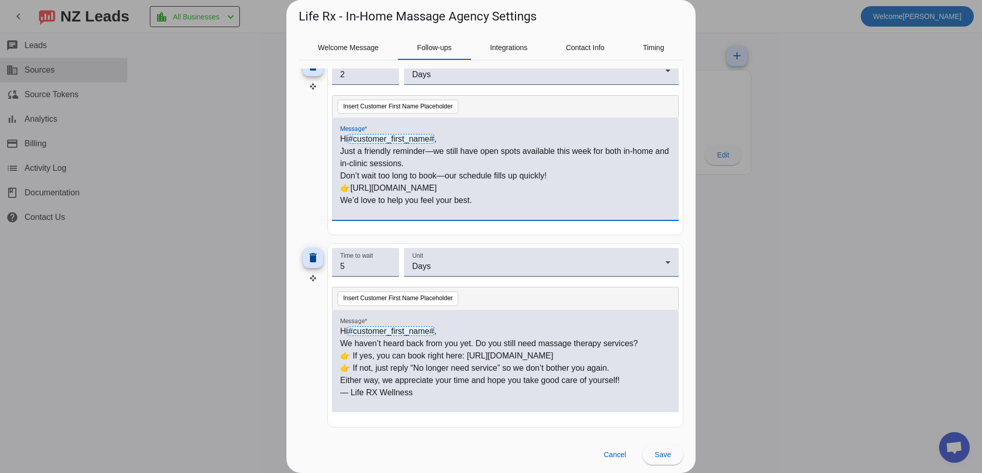
drag, startPoint x: 447, startPoint y: 188, endPoint x: 354, endPoint y: 191, distance: 92.6
click at [354, 191] on p "👉[URL][DOMAIN_NAME]" at bounding box center [505, 188] width 330 height 12
copy p "ttps://[DOMAIN_NAME][URL]"
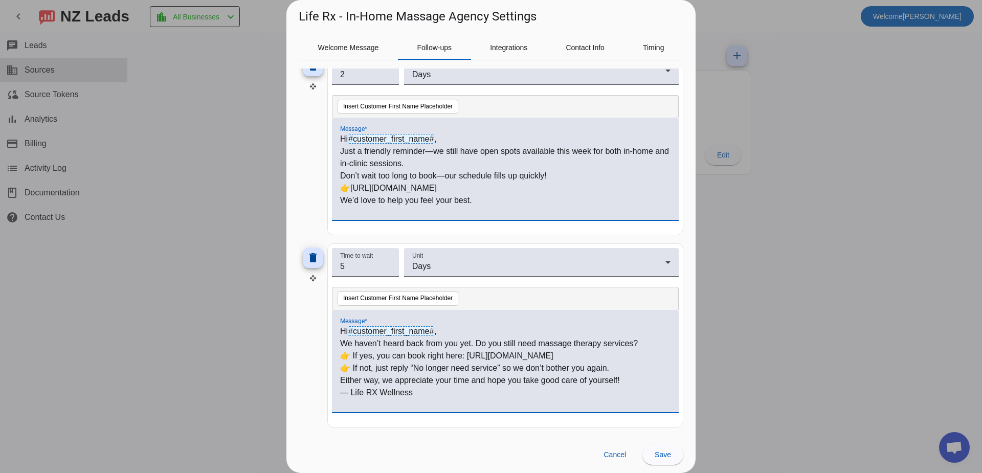
drag, startPoint x: 518, startPoint y: 355, endPoint x: 466, endPoint y: 356, distance: 51.2
click at [466, 356] on p "👉 If yes, you can book right here: [URL][DOMAIN_NAME]" at bounding box center [505, 356] width 330 height 12
paste div
click at [665, 460] on span at bounding box center [662, 454] width 41 height 25
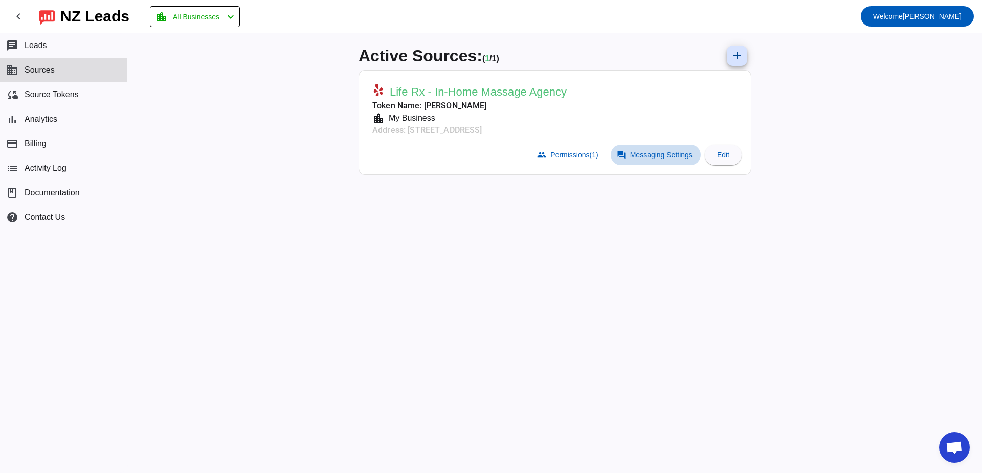
click at [655, 151] on span "Messaging Settings" at bounding box center [661, 155] width 62 height 8
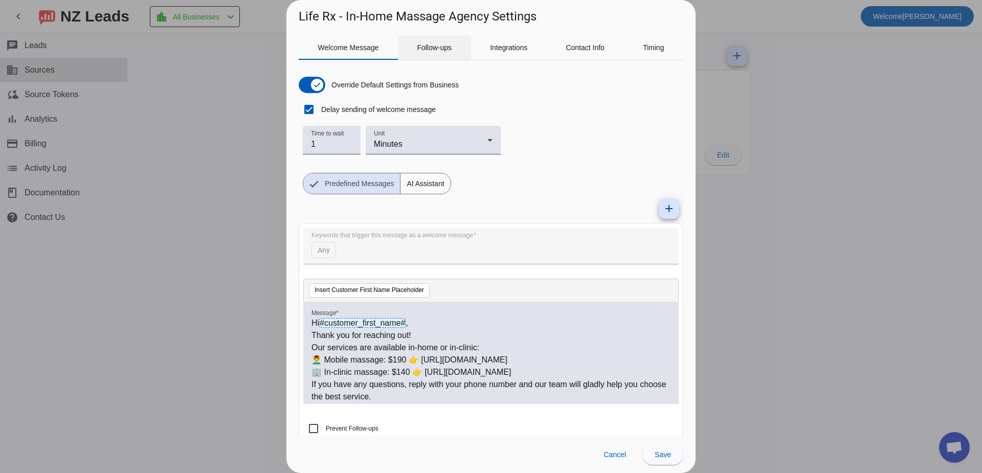
click at [433, 47] on span "Follow-ups" at bounding box center [434, 47] width 35 height 7
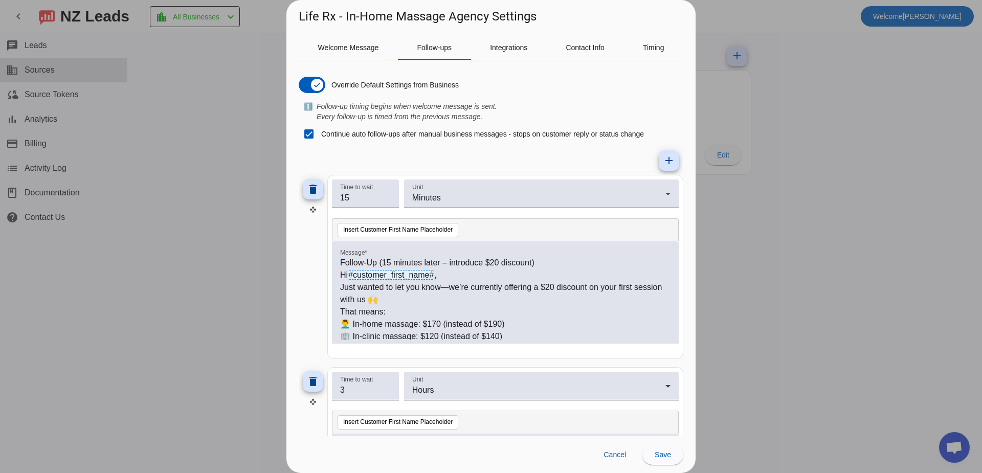
click at [437, 337] on p "🏢 In-clinic massage: $120 (instead of $140)" at bounding box center [505, 336] width 330 height 12
click at [515, 333] on p "🏢 In-clinic massage: $110 (instead of $140)" at bounding box center [505, 335] width 330 height 12
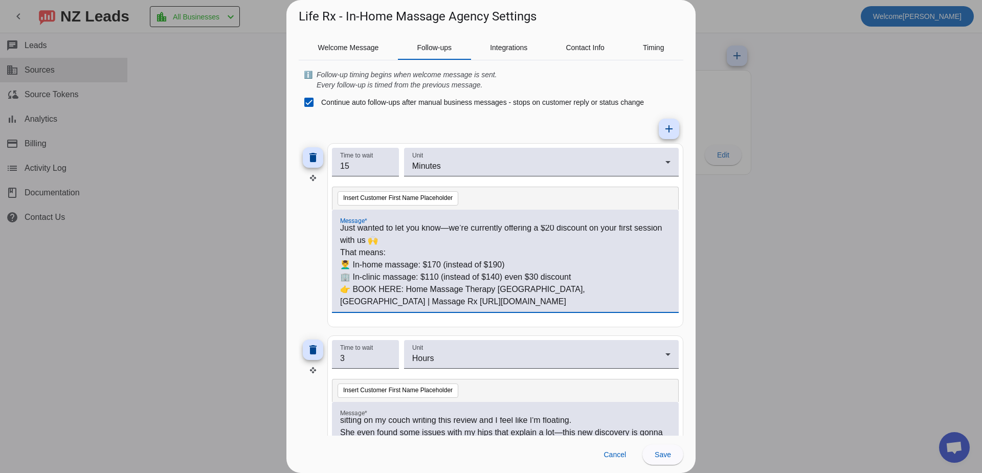
scroll to position [0, 0]
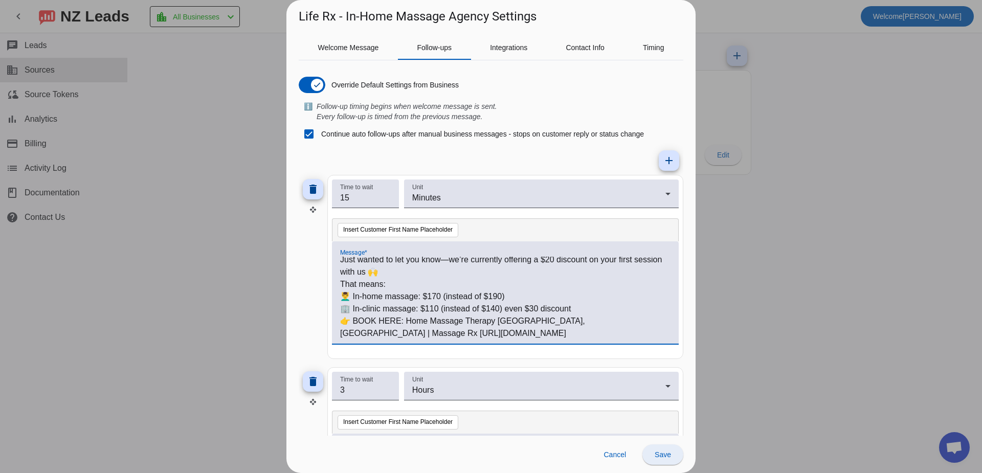
click at [667, 452] on span "Save" at bounding box center [663, 455] width 16 height 8
